Goal: Navigation & Orientation: Understand site structure

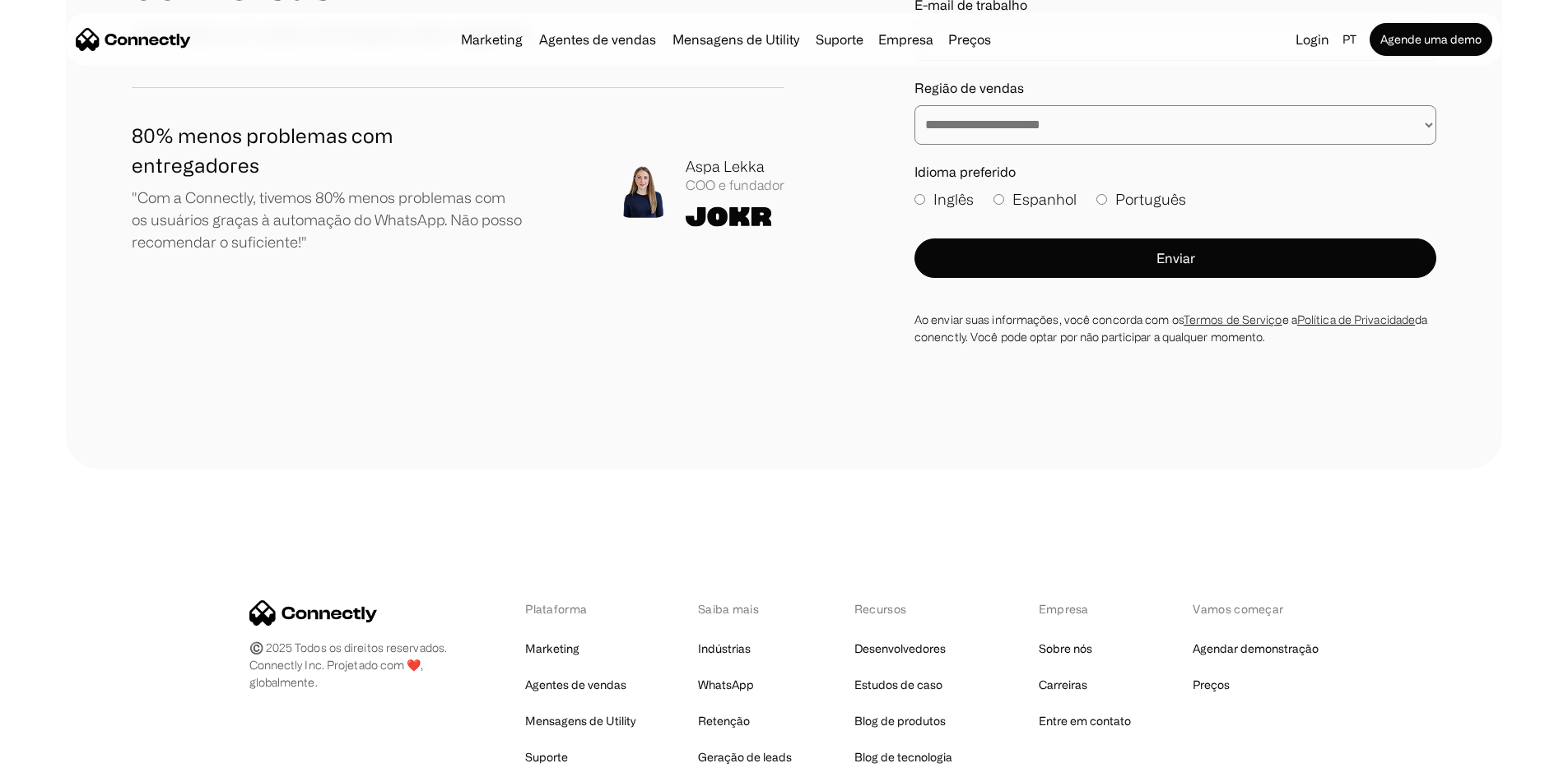
scroll to position [9726, 0]
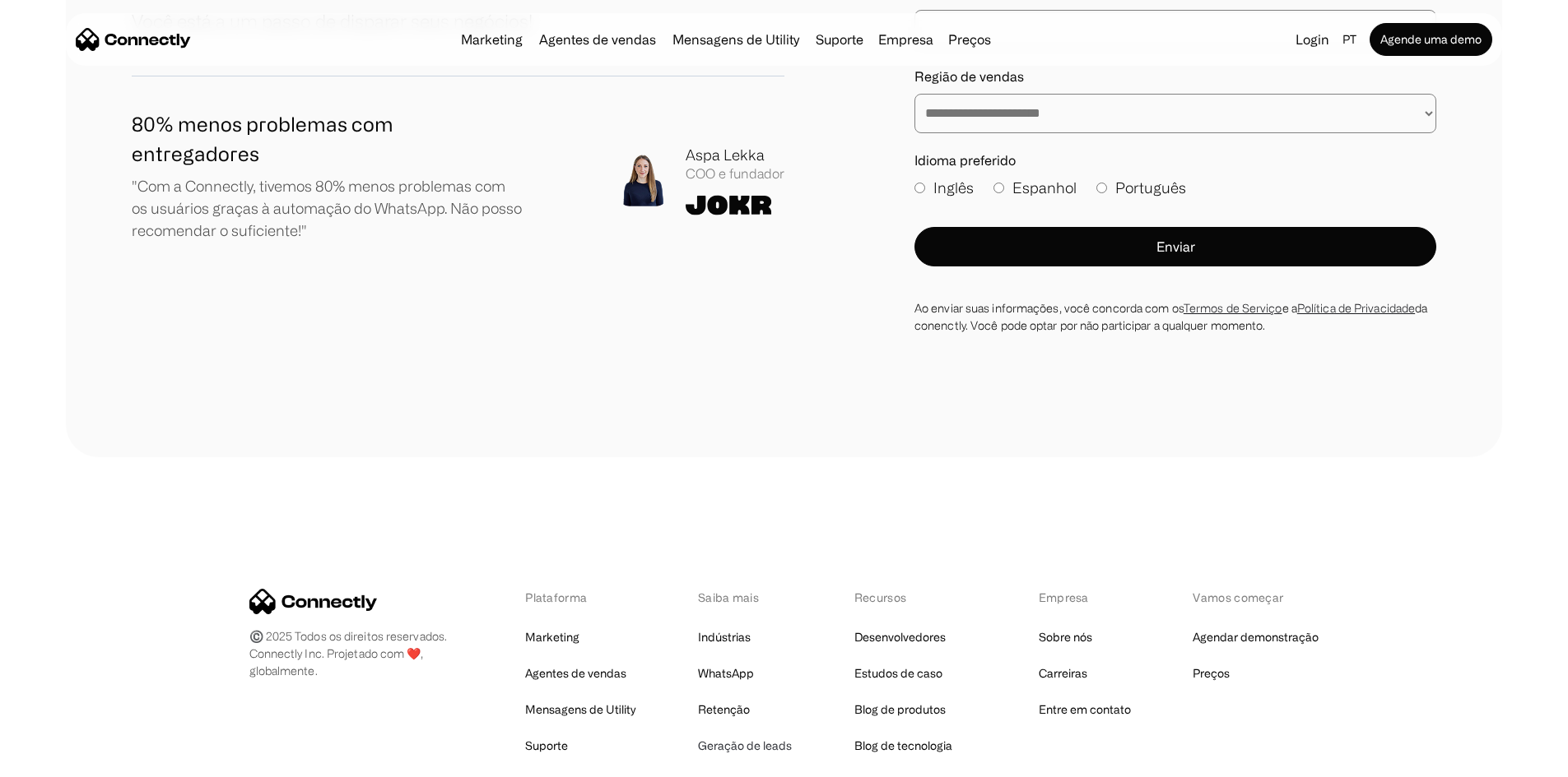
click at [712, 734] on link "Geração de leads" at bounding box center [744, 746] width 94 height 23
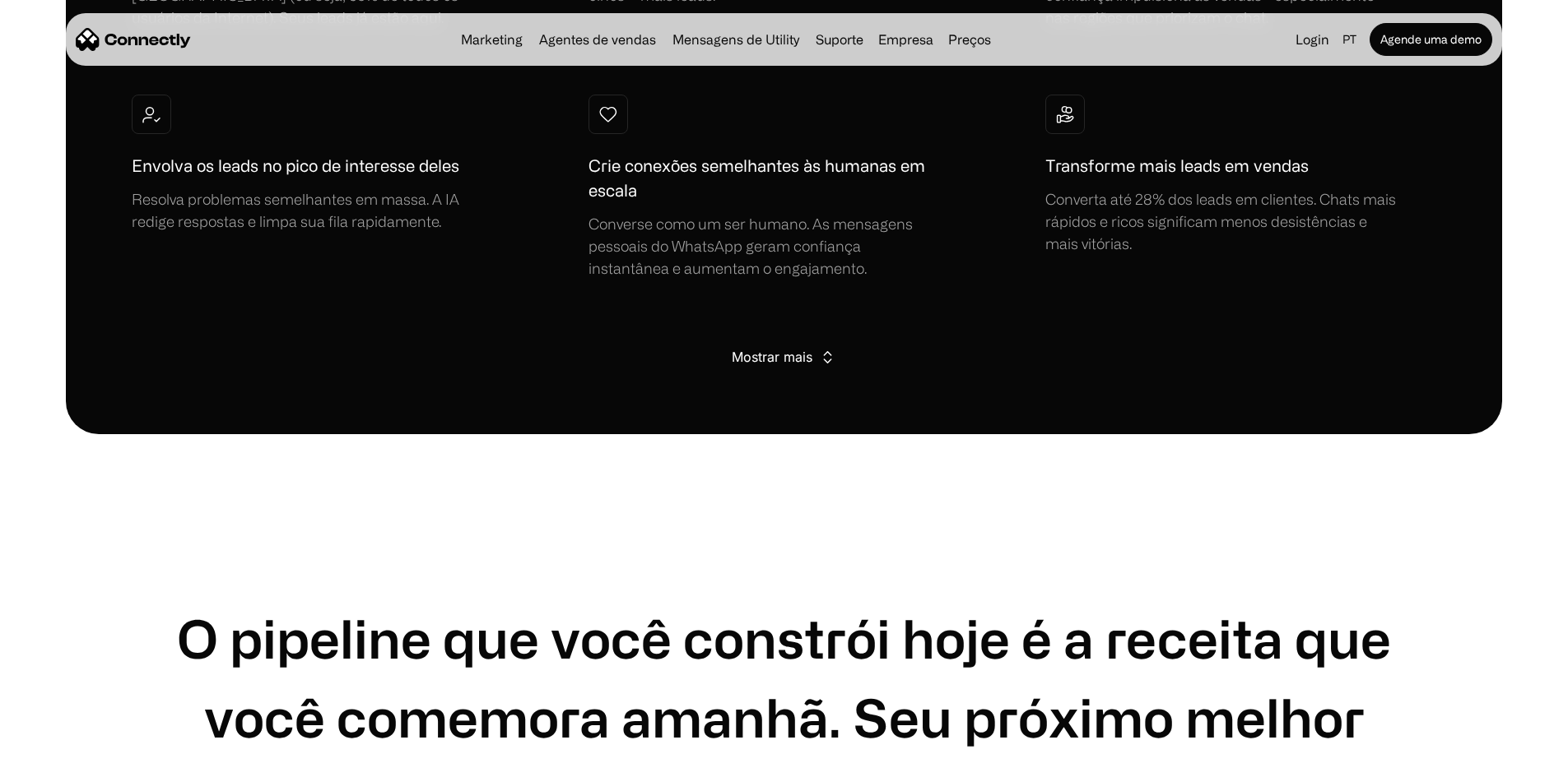
scroll to position [1398, 0]
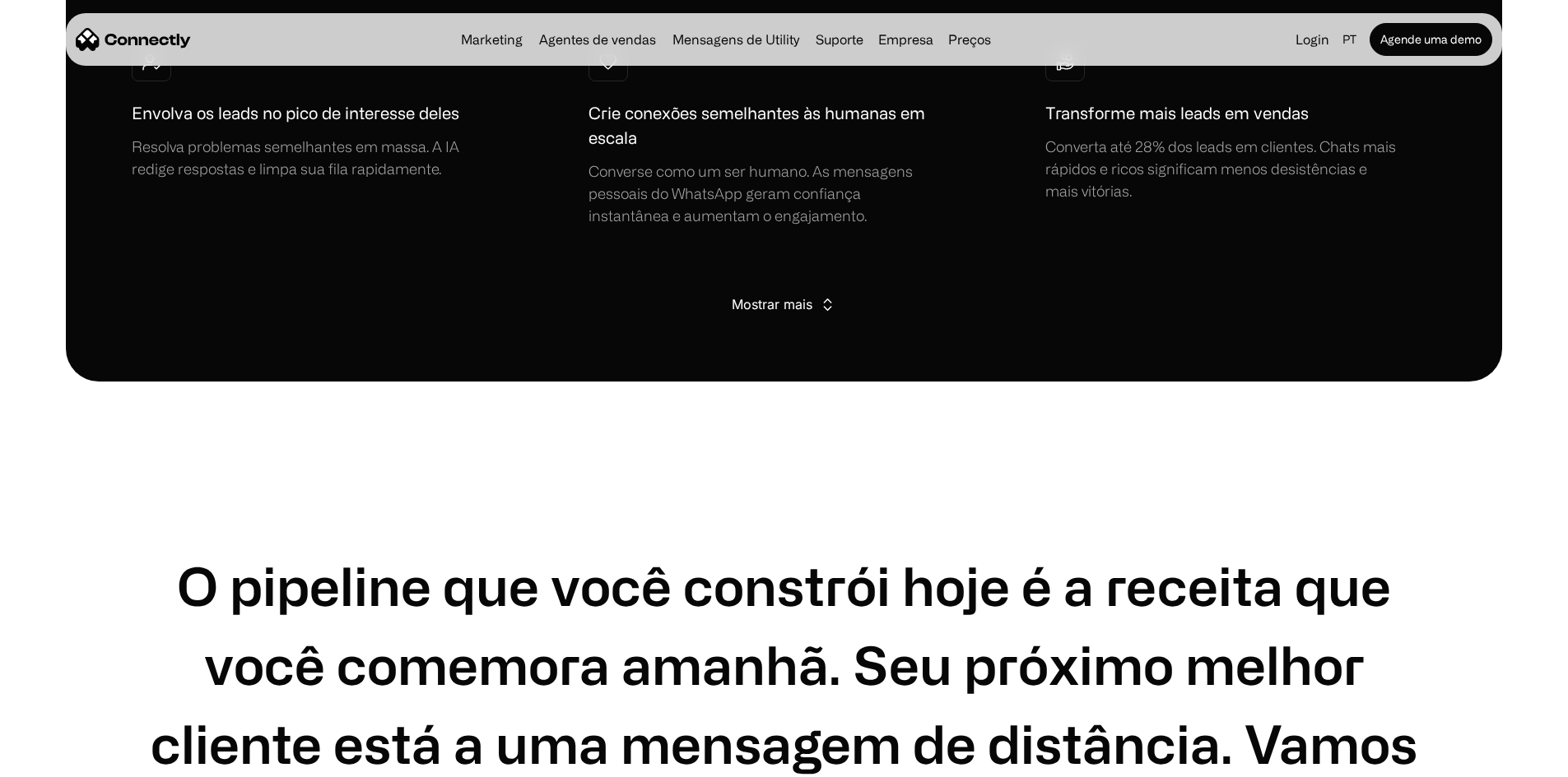
click at [783, 316] on div "Mostrar mais" at bounding box center [772, 304] width 81 height 23
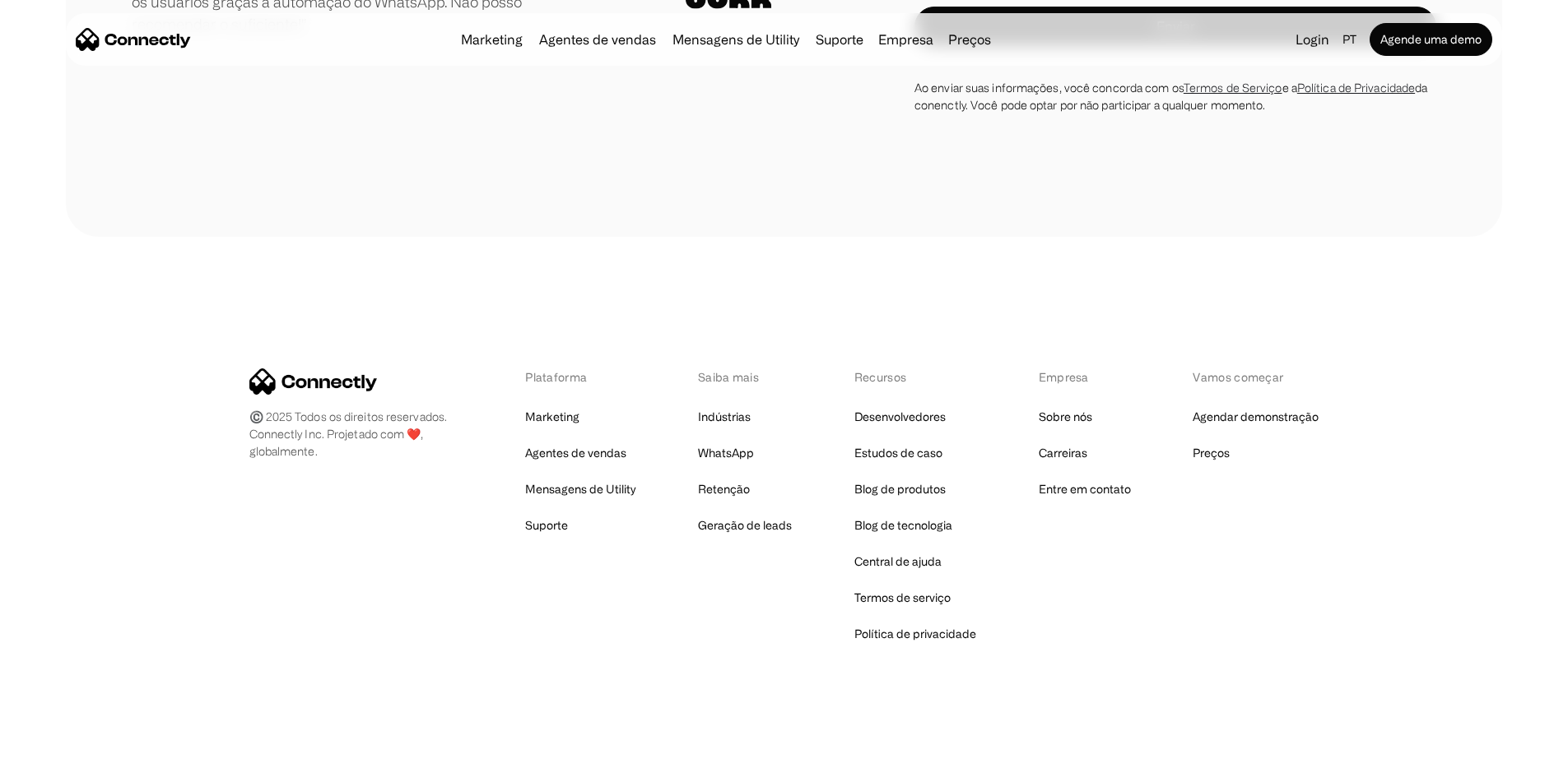
scroll to position [5680, 0]
click at [587, 452] on link "Agentes de vendas" at bounding box center [576, 453] width 101 height 23
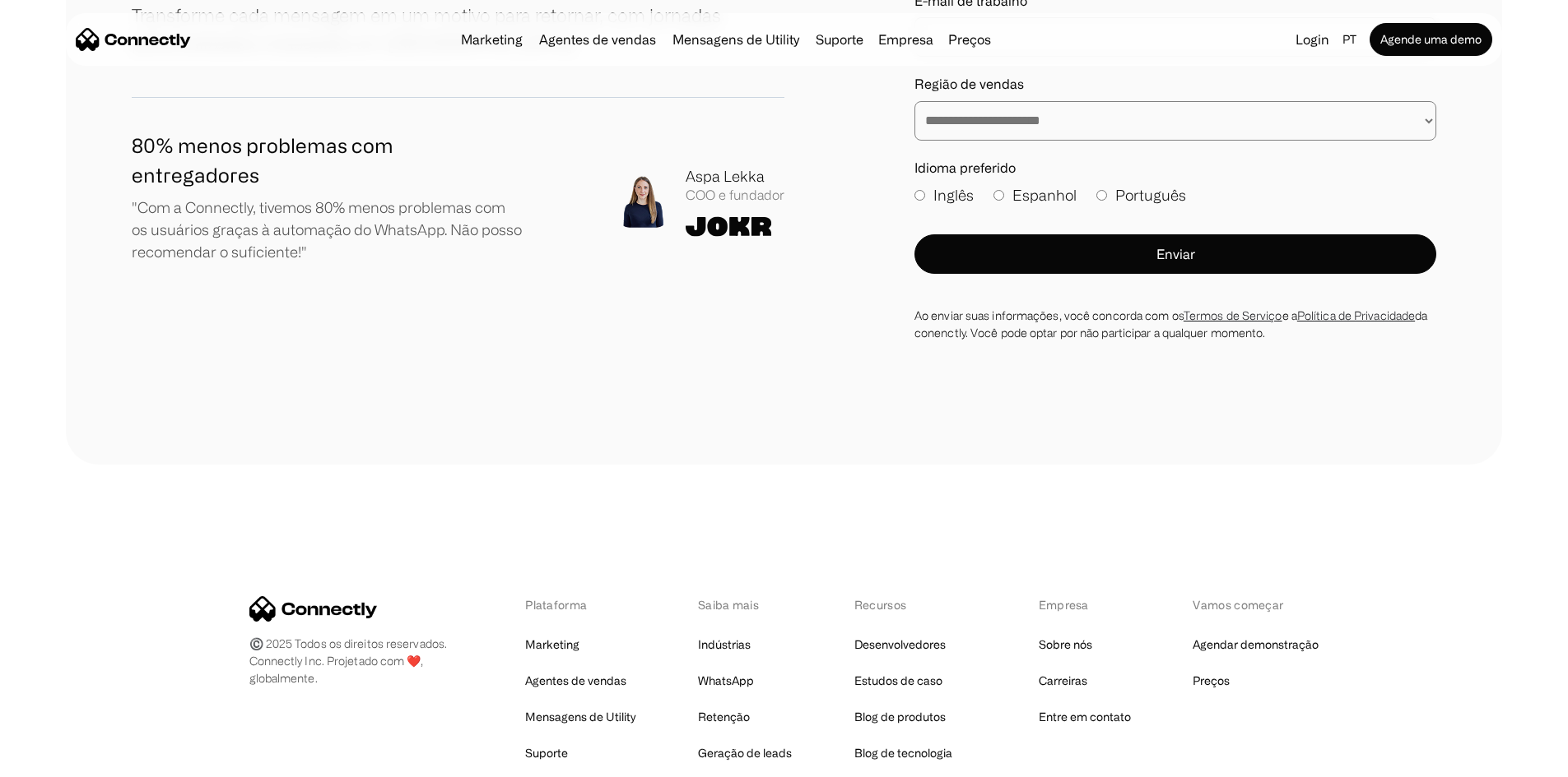
scroll to position [5077, 0]
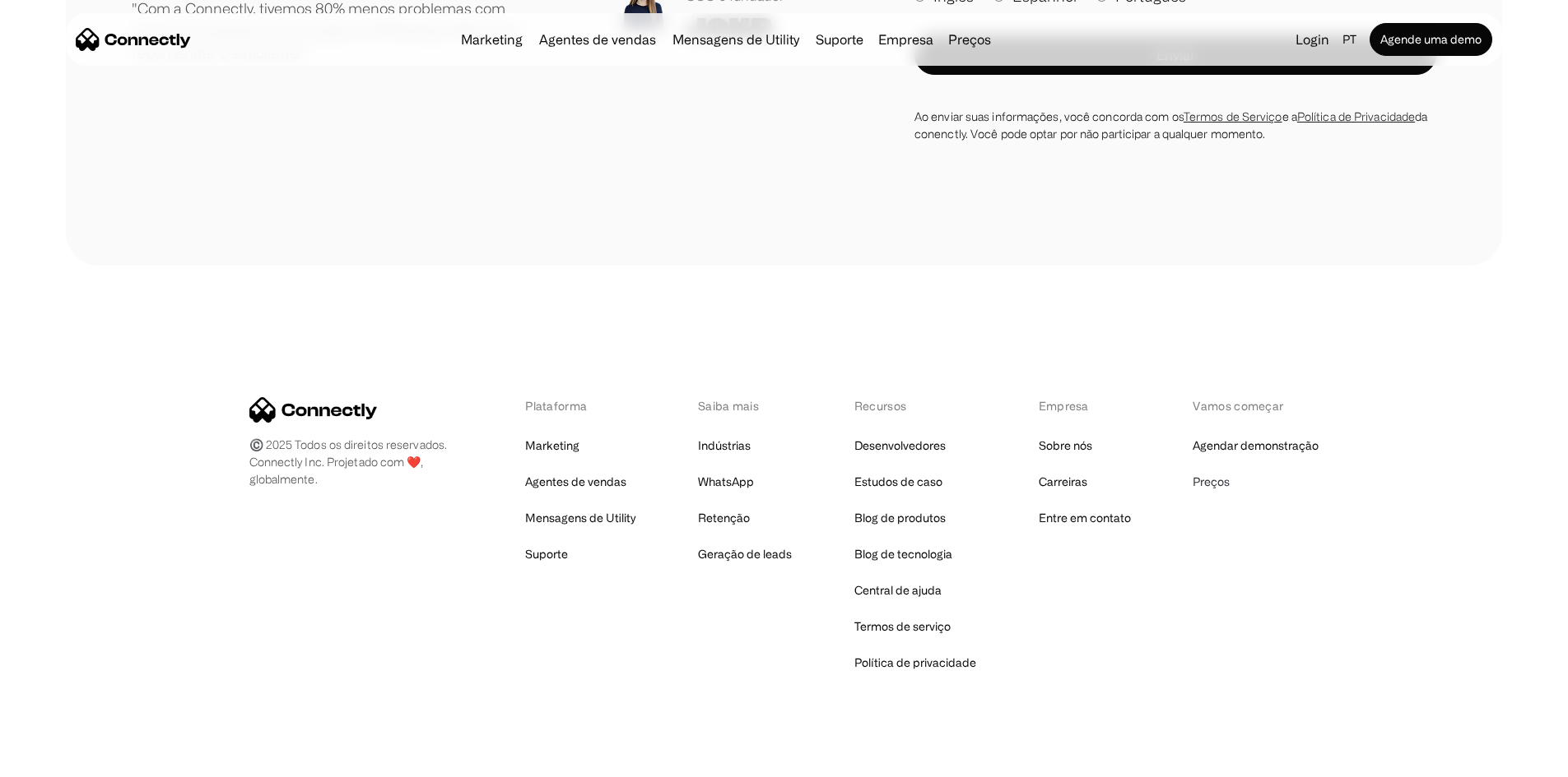
click at [1223, 471] on link "Preços" at bounding box center [1210, 482] width 37 height 23
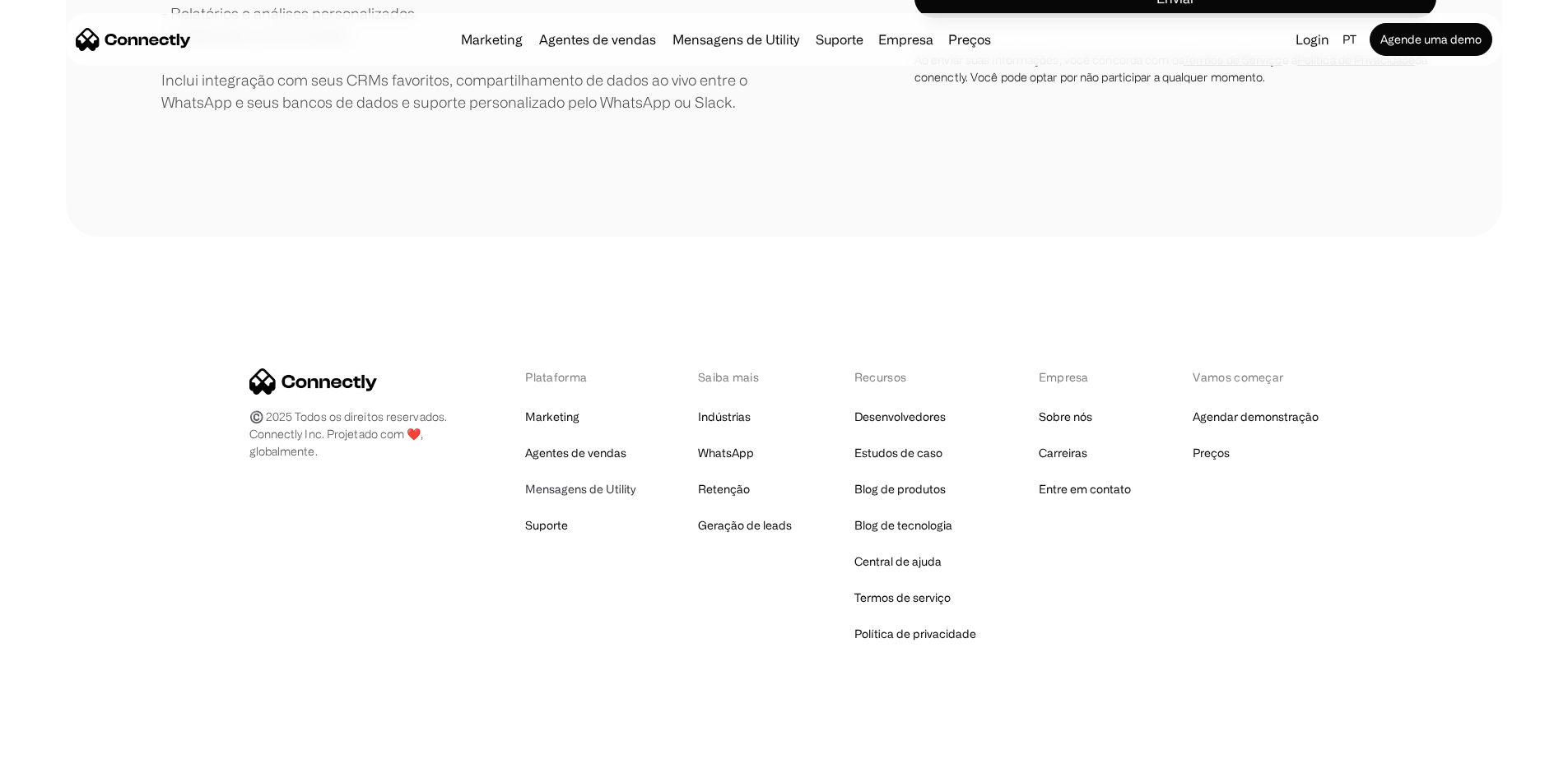
scroll to position [755, 0]
click at [569, 419] on link "Marketing" at bounding box center [552, 417] width 54 height 23
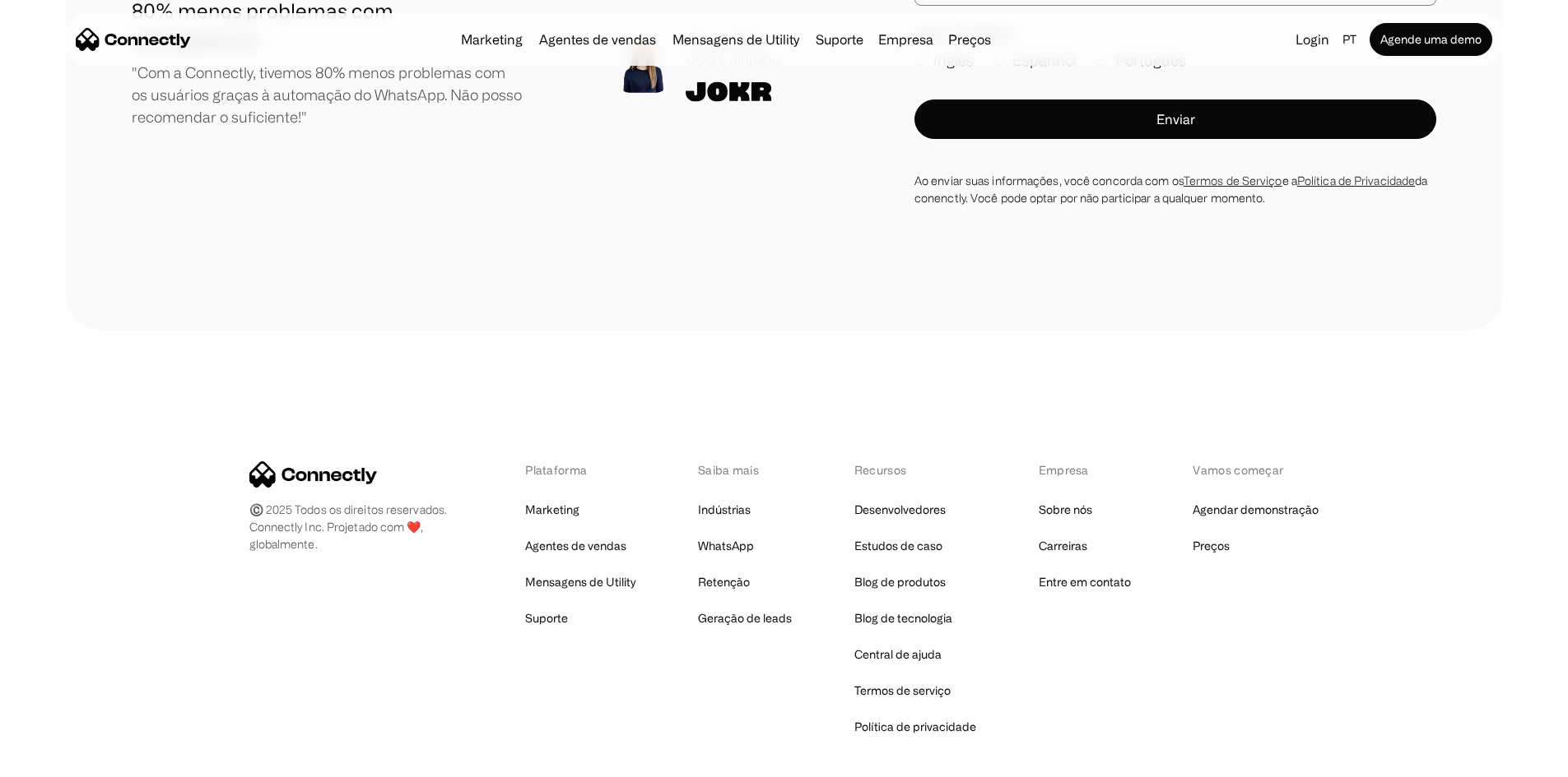
scroll to position [6132, 0]
